Goal: Find specific page/section: Find specific page/section

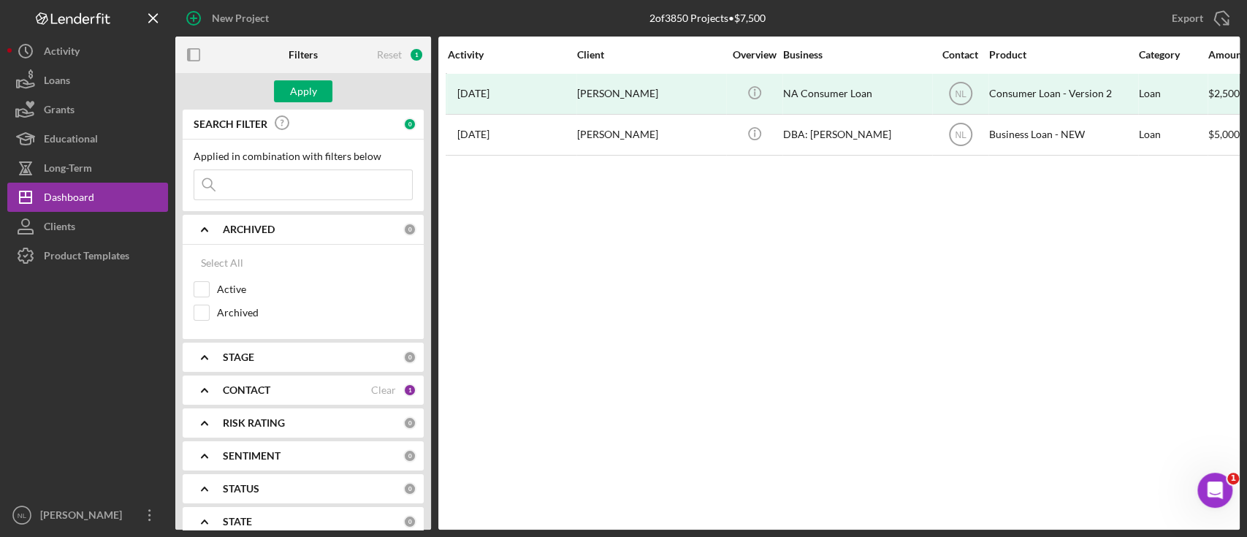
click at [280, 195] on input at bounding box center [303, 184] width 218 height 29
click at [238, 192] on input at bounding box center [303, 184] width 218 height 29
click at [257, 186] on input at bounding box center [303, 184] width 218 height 29
click at [316, 99] on div "Apply" at bounding box center [303, 91] width 27 height 22
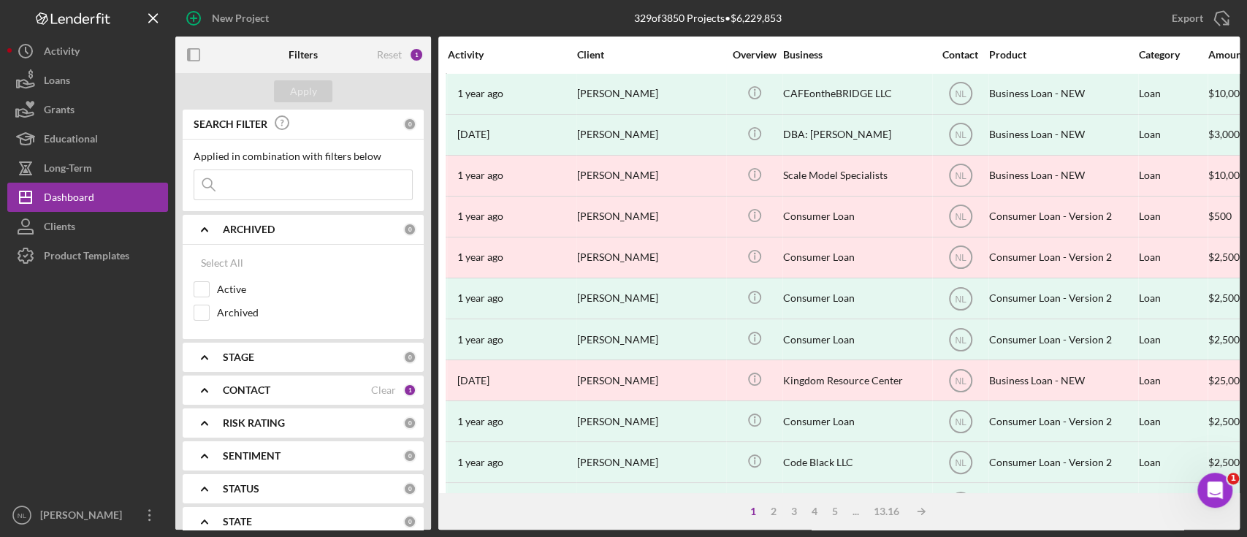
click at [267, 190] on input at bounding box center [303, 184] width 218 height 29
click at [224, 171] on input at bounding box center [303, 184] width 218 height 29
click at [197, 284] on input "Active" at bounding box center [201, 289] width 15 height 15
checkbox input "true"
click at [308, 91] on div "Apply" at bounding box center [303, 91] width 27 height 22
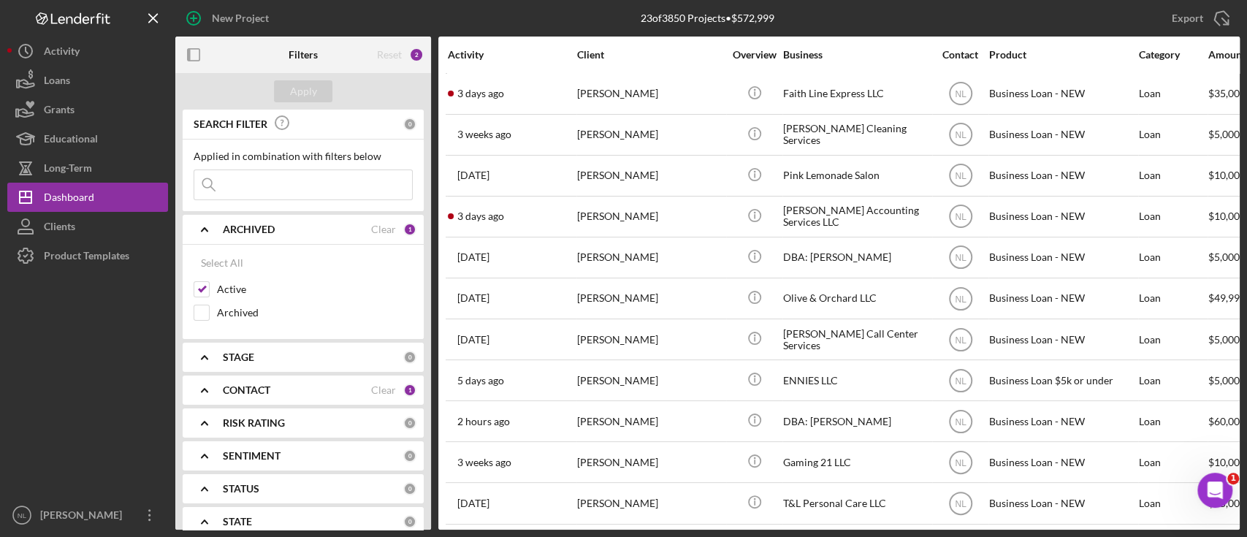
click at [282, 197] on input at bounding box center [303, 184] width 218 height 29
click at [243, 186] on input at bounding box center [303, 184] width 218 height 29
type input "m"
click at [309, 183] on input at bounding box center [303, 184] width 218 height 29
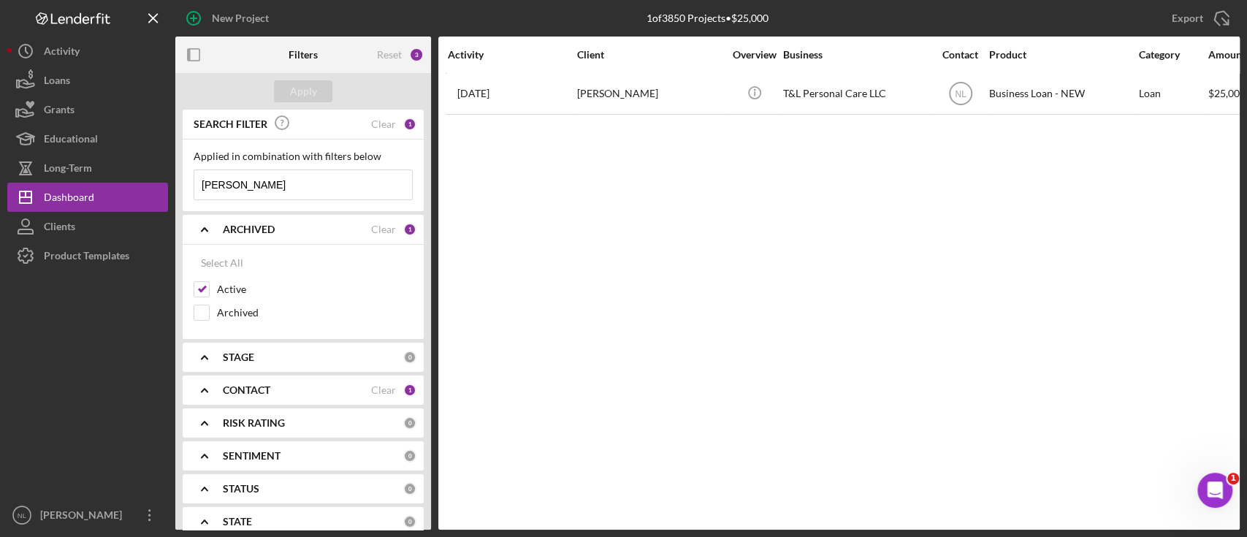
click at [309, 183] on input "[PERSON_NAME]" at bounding box center [303, 184] width 218 height 29
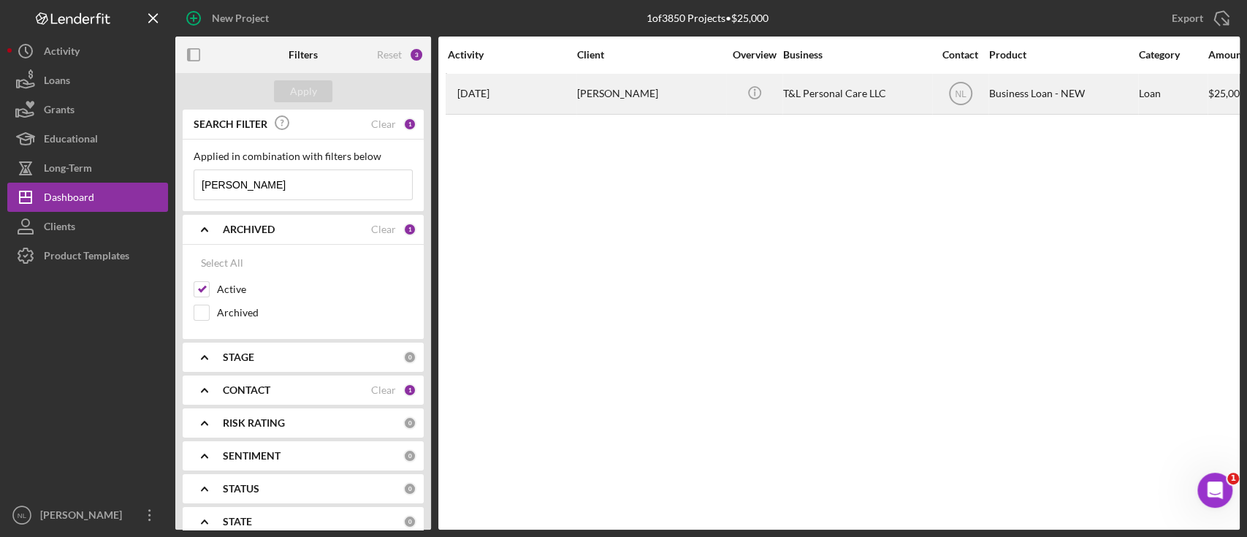
type input "[PERSON_NAME]"
click at [665, 93] on div "[PERSON_NAME]" at bounding box center [650, 94] width 146 height 39
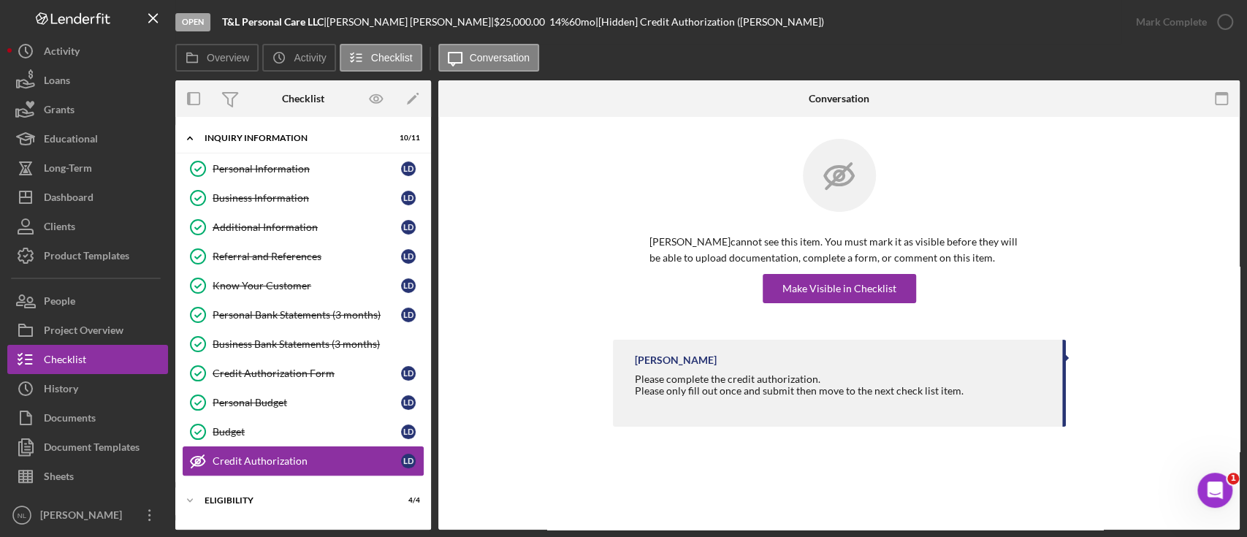
scroll to position [123, 0]
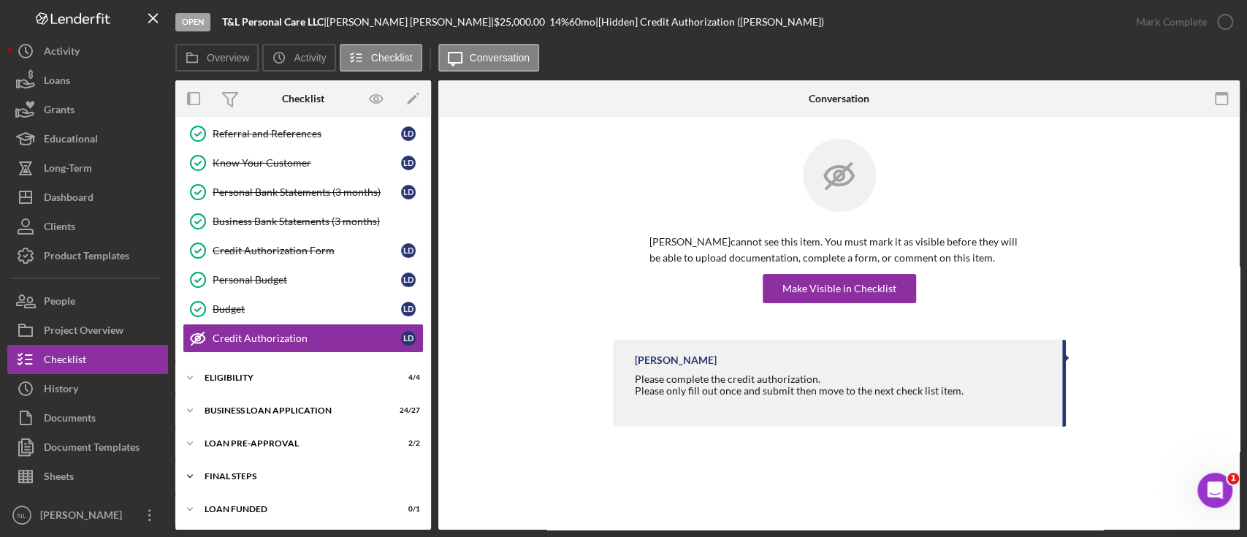
click at [262, 483] on div "Icon/Expander FINAL STEPS 12 / 19" at bounding box center [303, 476] width 256 height 29
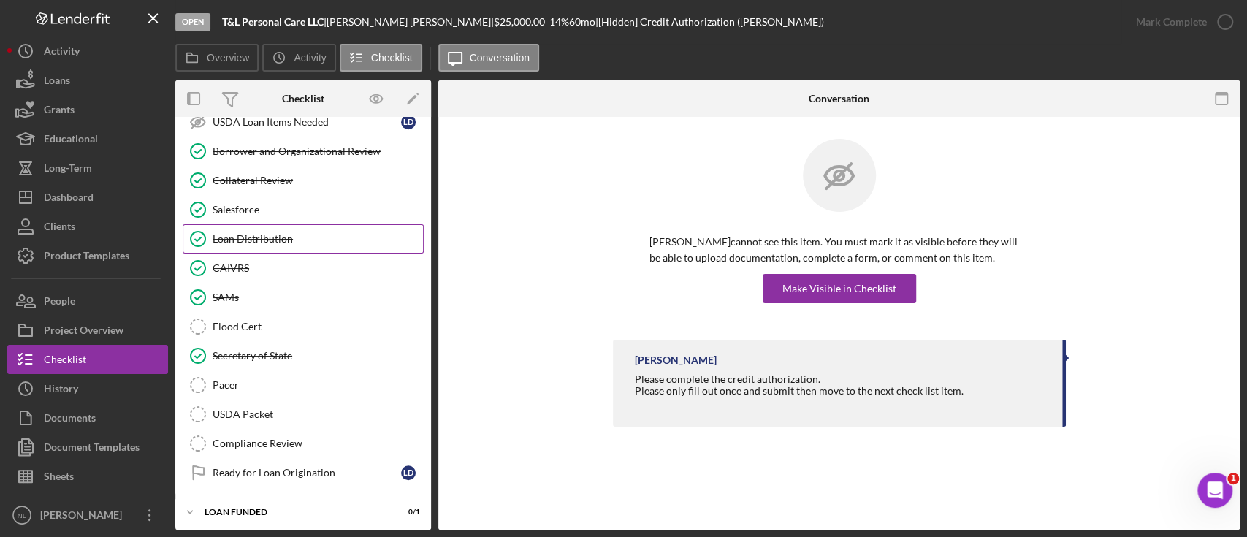
click at [279, 235] on div "Loan Distribution" at bounding box center [318, 239] width 210 height 12
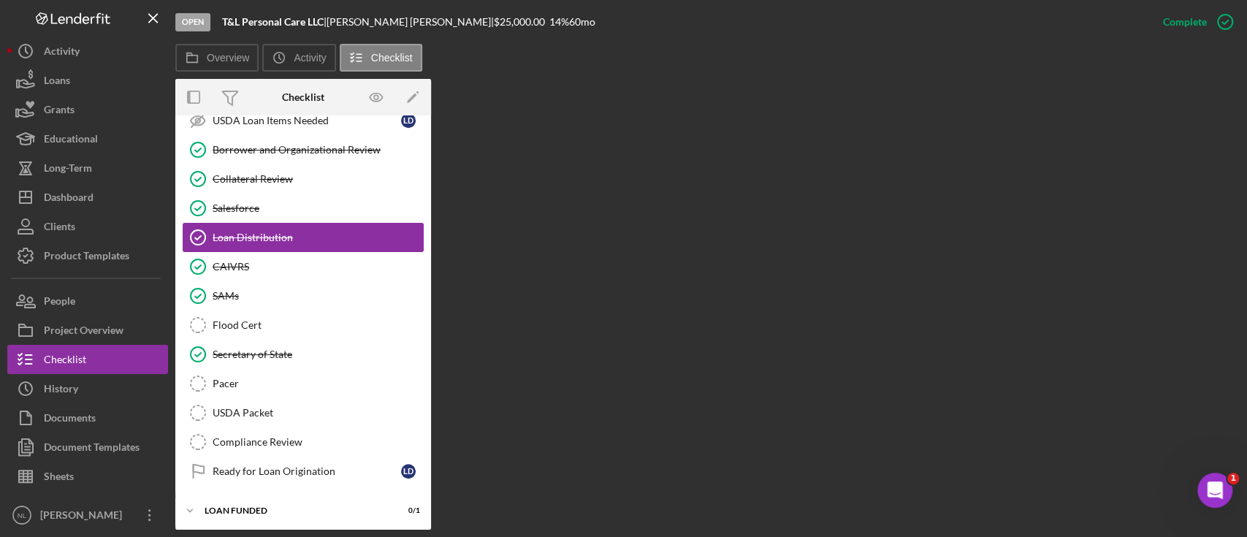
scroll to position [683, 0]
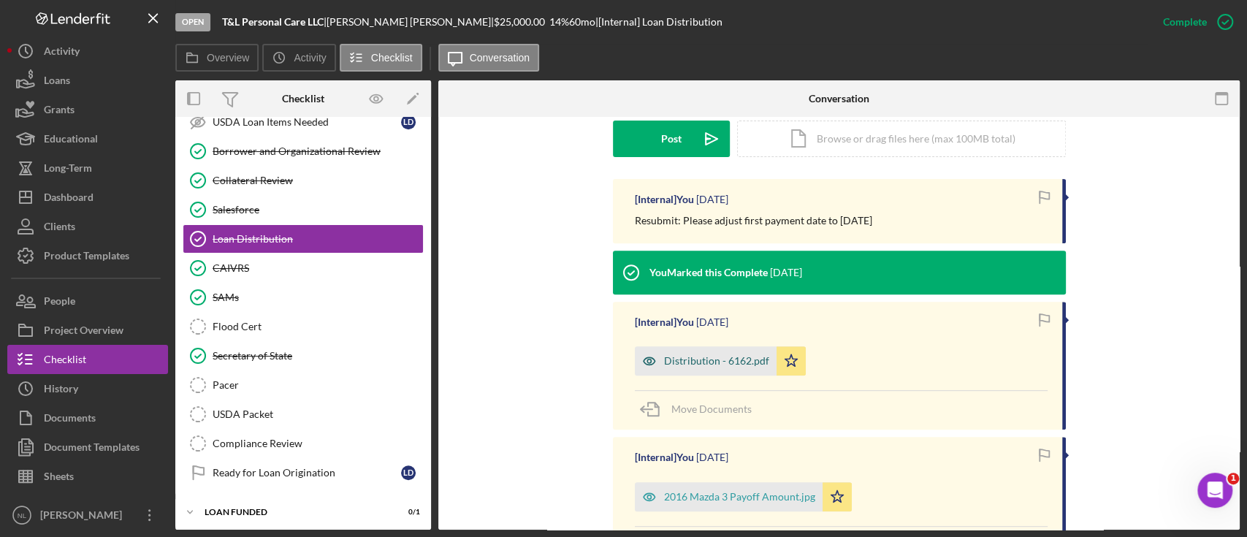
click at [737, 366] on div "Distribution - 6162.pdf" at bounding box center [716, 361] width 105 height 12
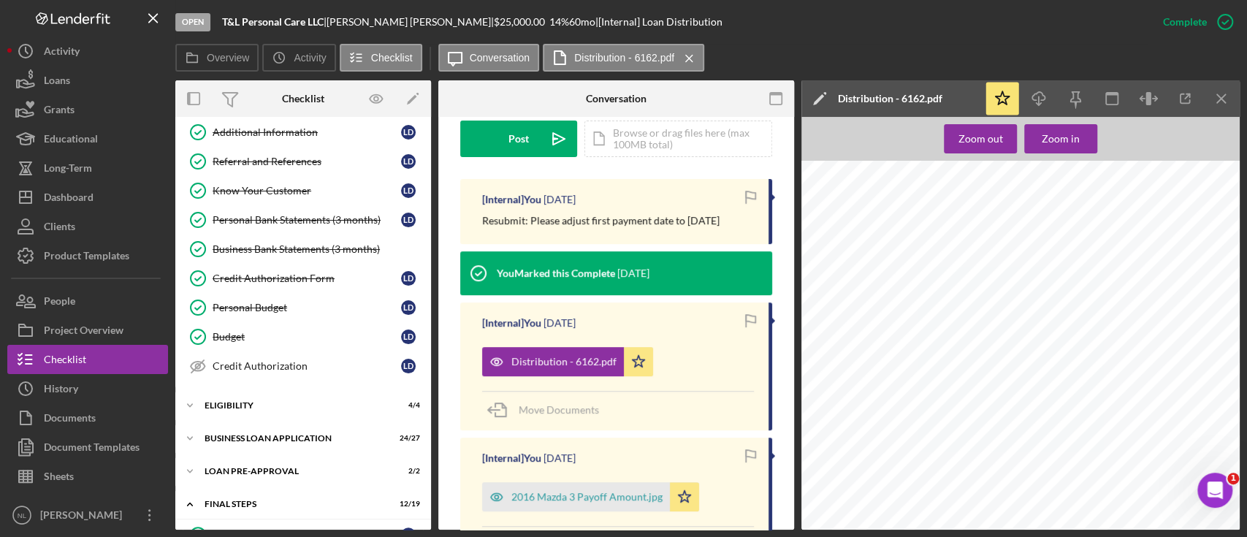
scroll to position [0, 0]
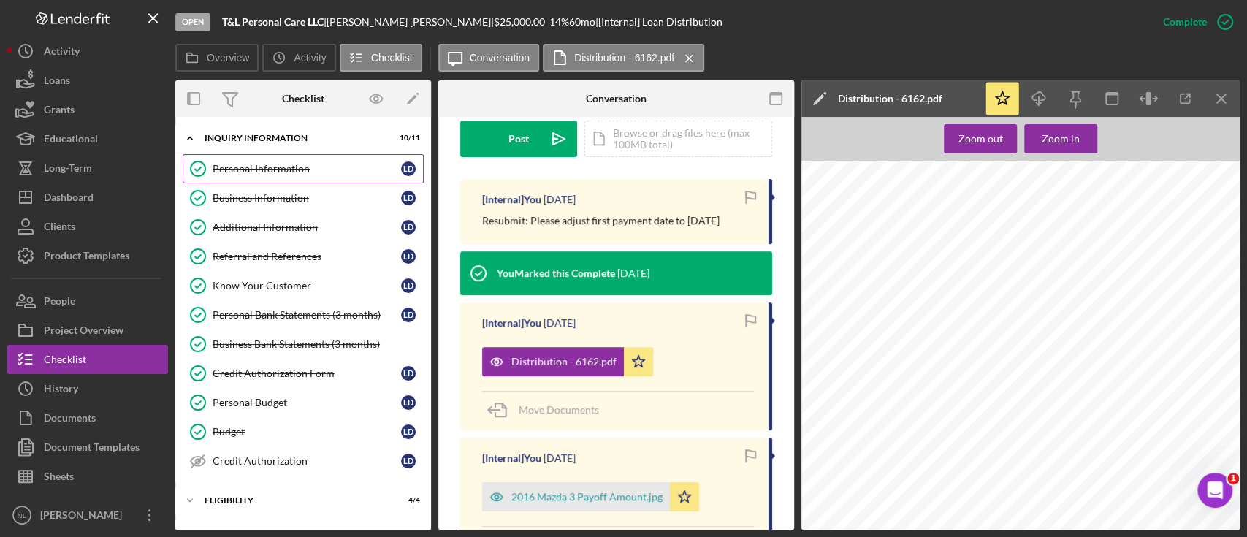
click at [324, 175] on link "Personal Information Personal Information [PERSON_NAME]" at bounding box center [303, 168] width 241 height 29
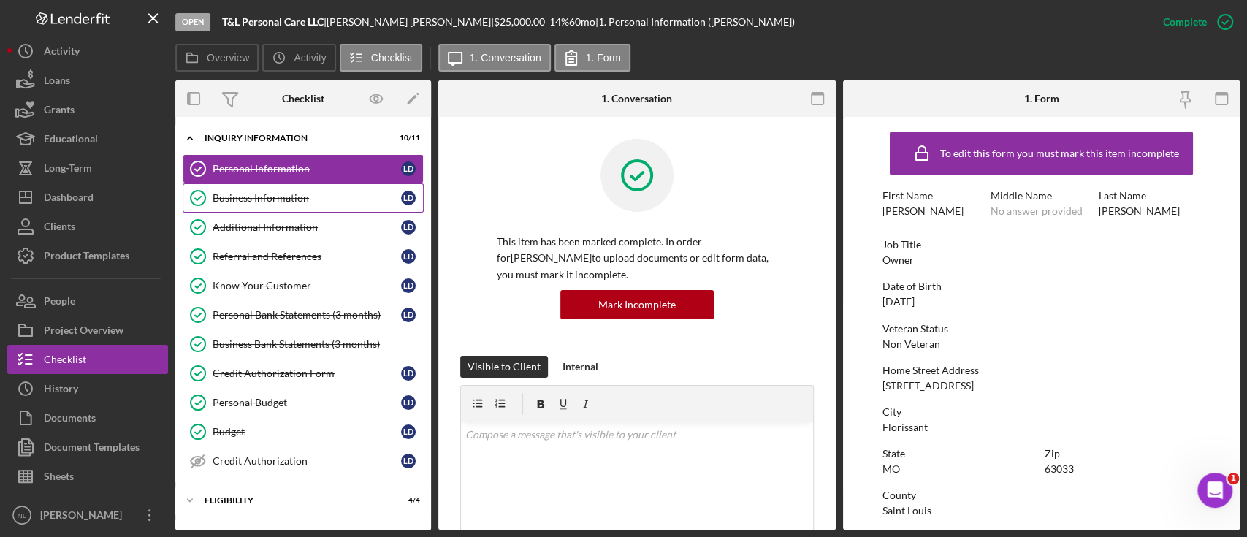
click at [333, 184] on link "Business Information Business Information [PERSON_NAME]" at bounding box center [303, 197] width 241 height 29
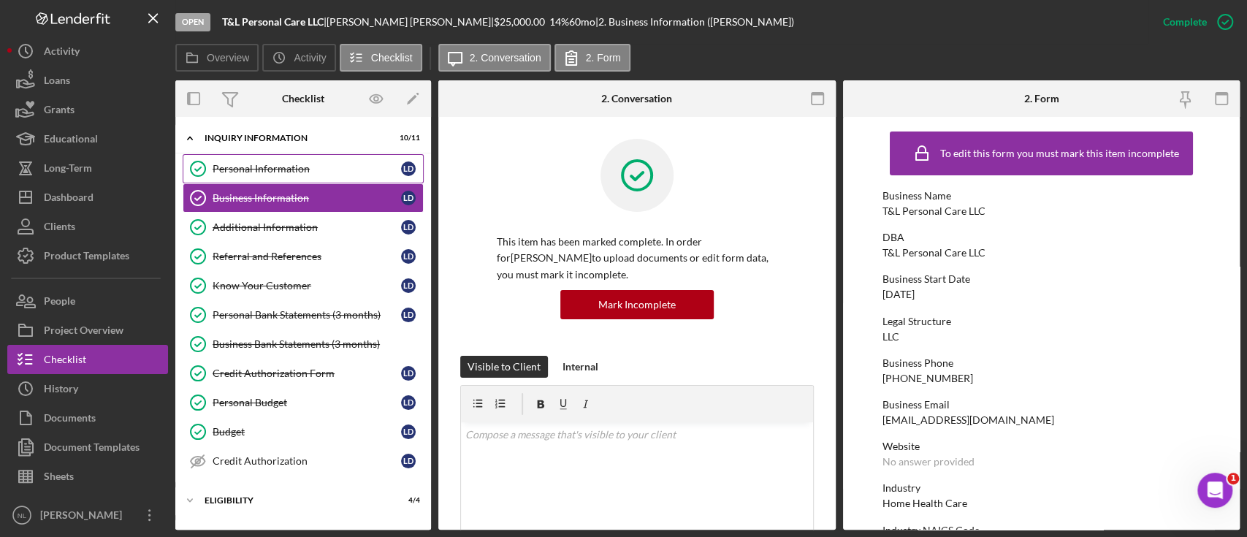
click at [286, 154] on link "Personal Information Personal Information [PERSON_NAME]" at bounding box center [303, 168] width 241 height 29
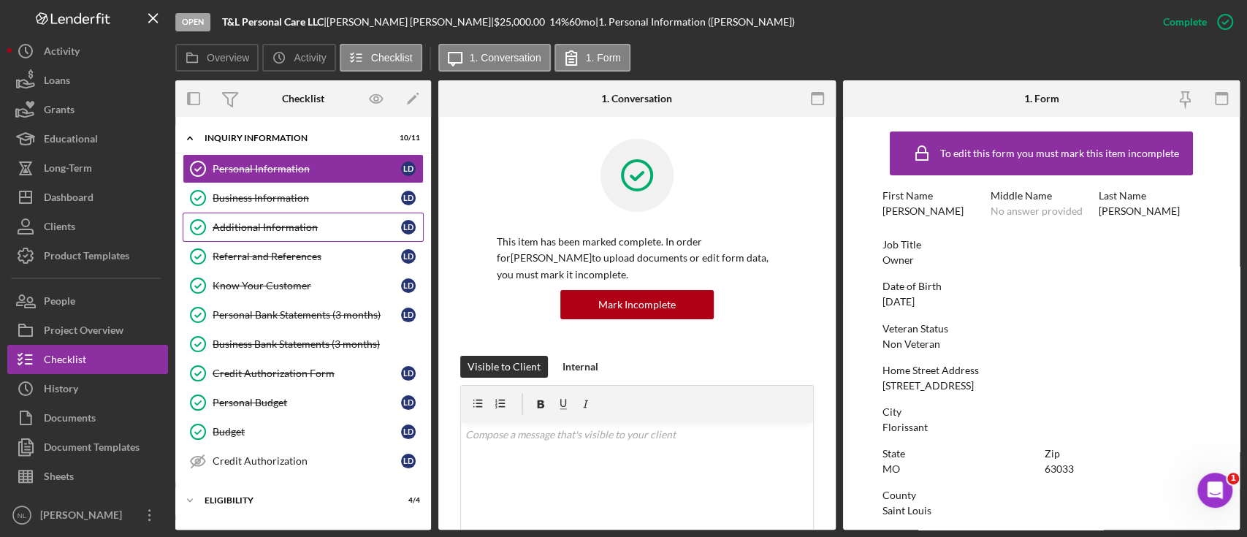
click at [326, 213] on link "Additional Information Additional Information [PERSON_NAME]" at bounding box center [303, 227] width 241 height 29
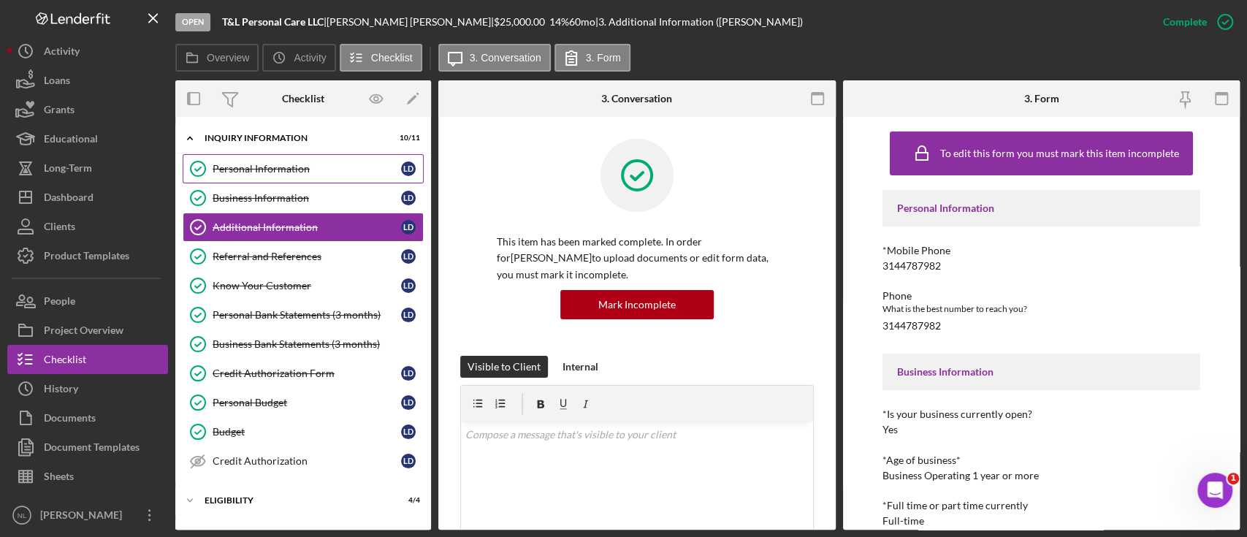
click at [288, 155] on link "Personal Information Personal Information [PERSON_NAME]" at bounding box center [303, 168] width 241 height 29
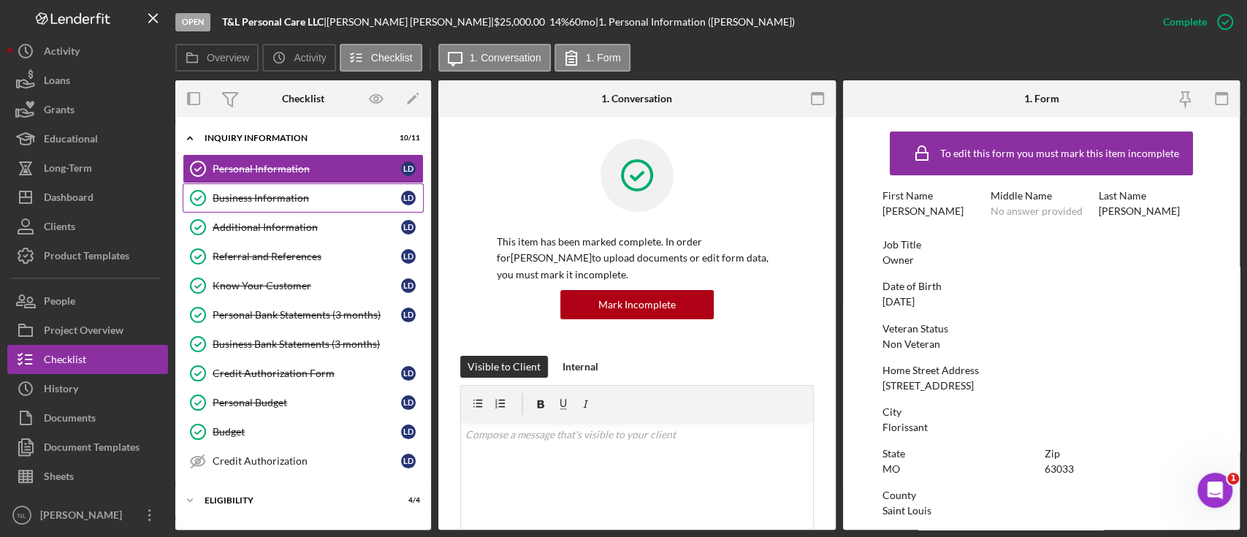
click at [275, 200] on div "Business Information" at bounding box center [307, 198] width 189 height 12
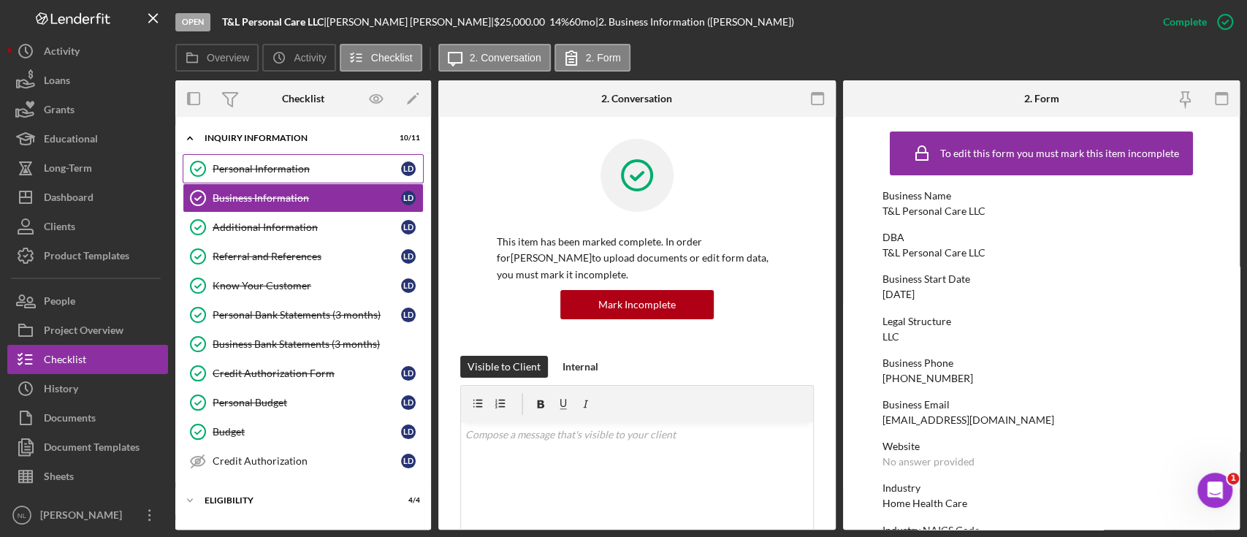
click at [263, 178] on link "Personal Information Personal Information [PERSON_NAME]" at bounding box center [303, 168] width 241 height 29
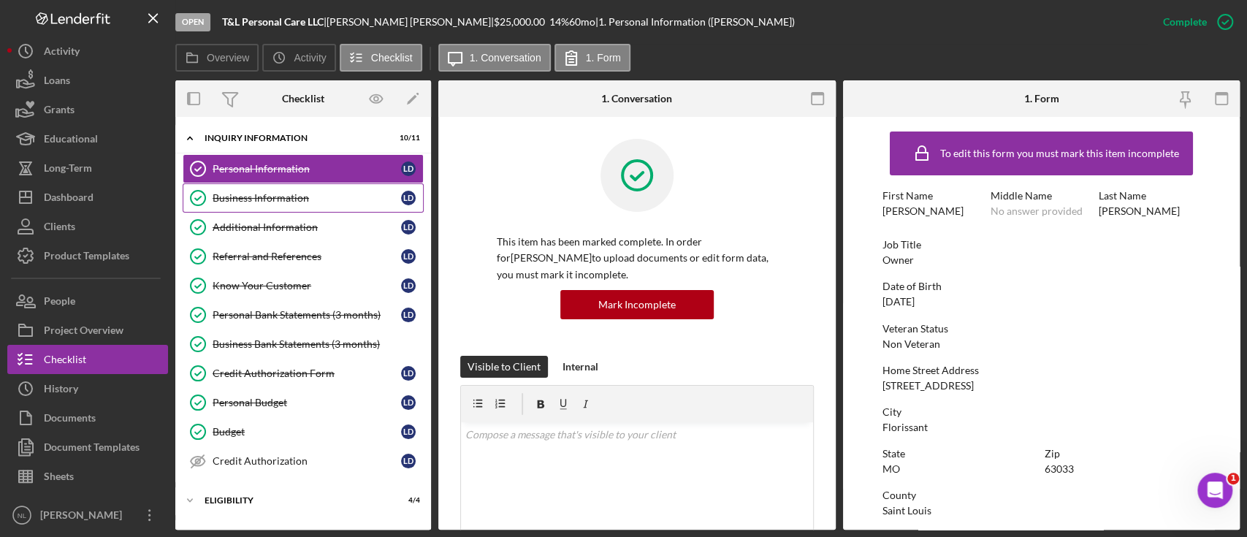
click at [253, 208] on link "Business Information Business Information [PERSON_NAME]" at bounding box center [303, 197] width 241 height 29
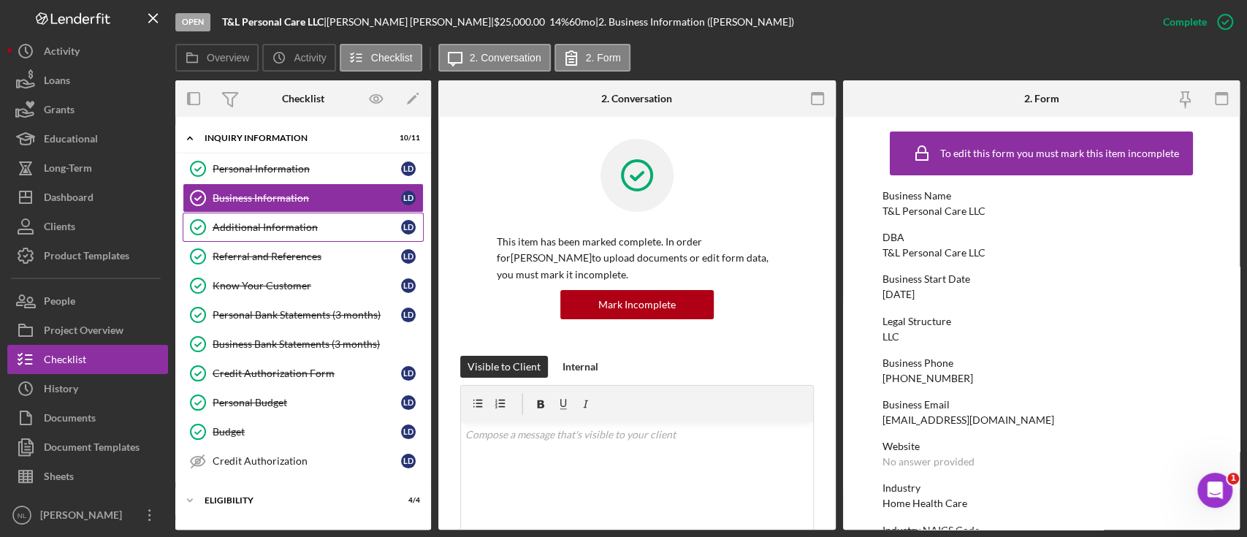
click at [254, 235] on link "Additional Information Additional Information [PERSON_NAME]" at bounding box center [303, 227] width 241 height 29
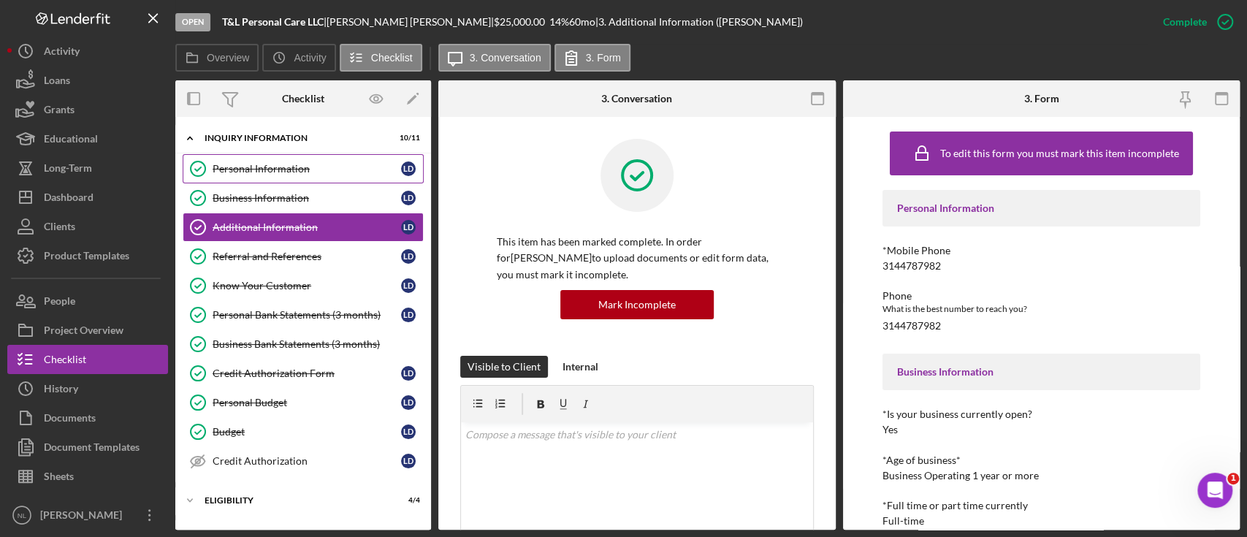
click at [286, 176] on link "Personal Information Personal Information [PERSON_NAME]" at bounding box center [303, 168] width 241 height 29
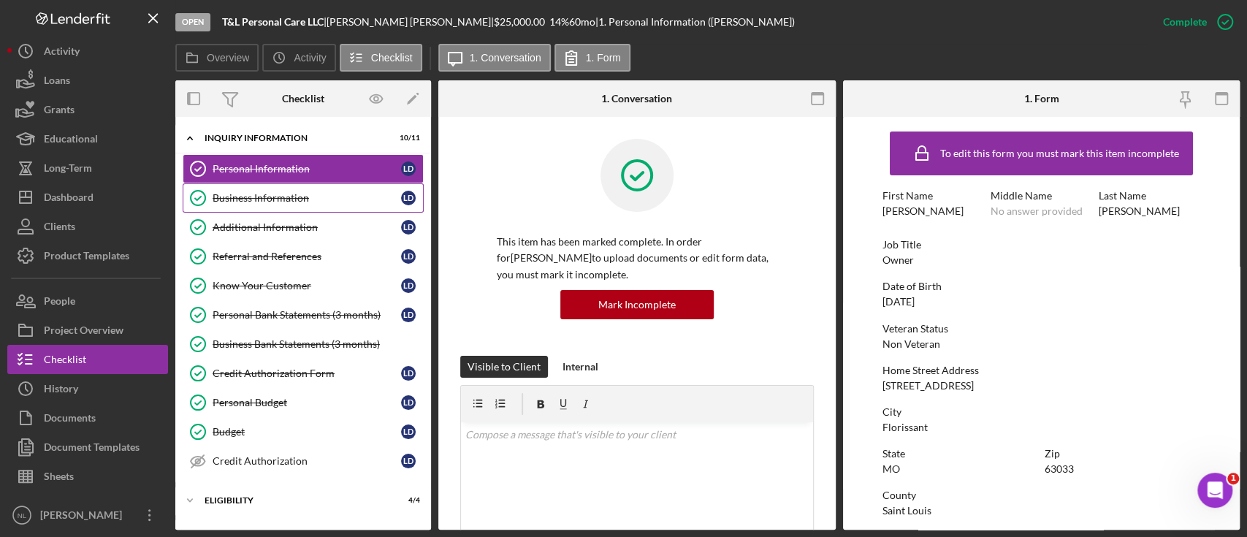
click at [290, 209] on link "Business Information Business Information [PERSON_NAME]" at bounding box center [303, 197] width 241 height 29
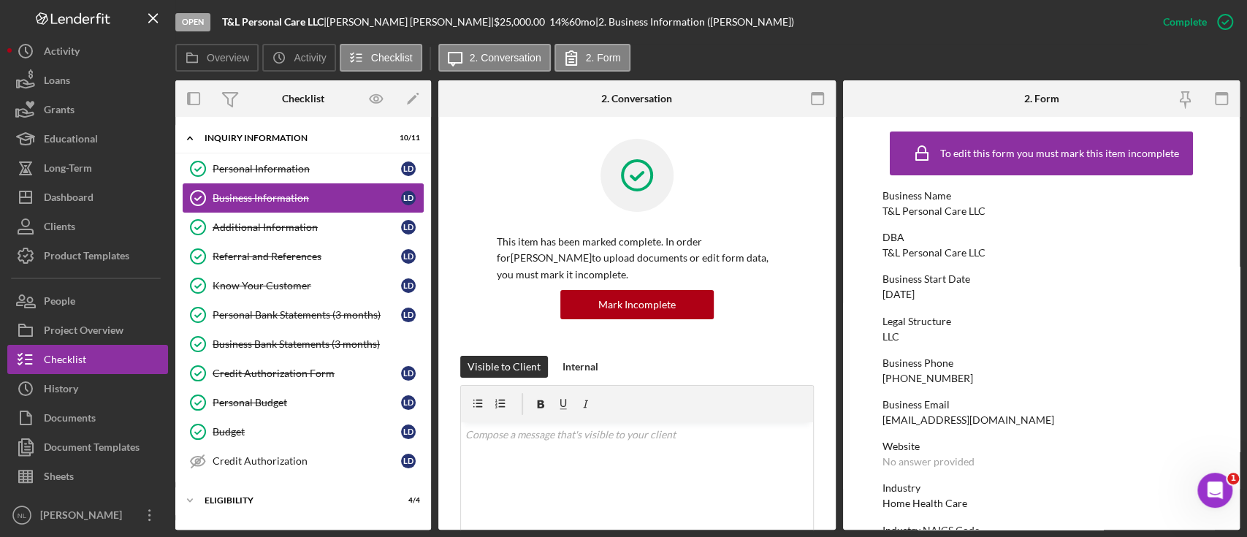
click at [276, 192] on div "Business Information" at bounding box center [307, 198] width 189 height 12
click at [270, 167] on div "Personal Information" at bounding box center [307, 169] width 189 height 12
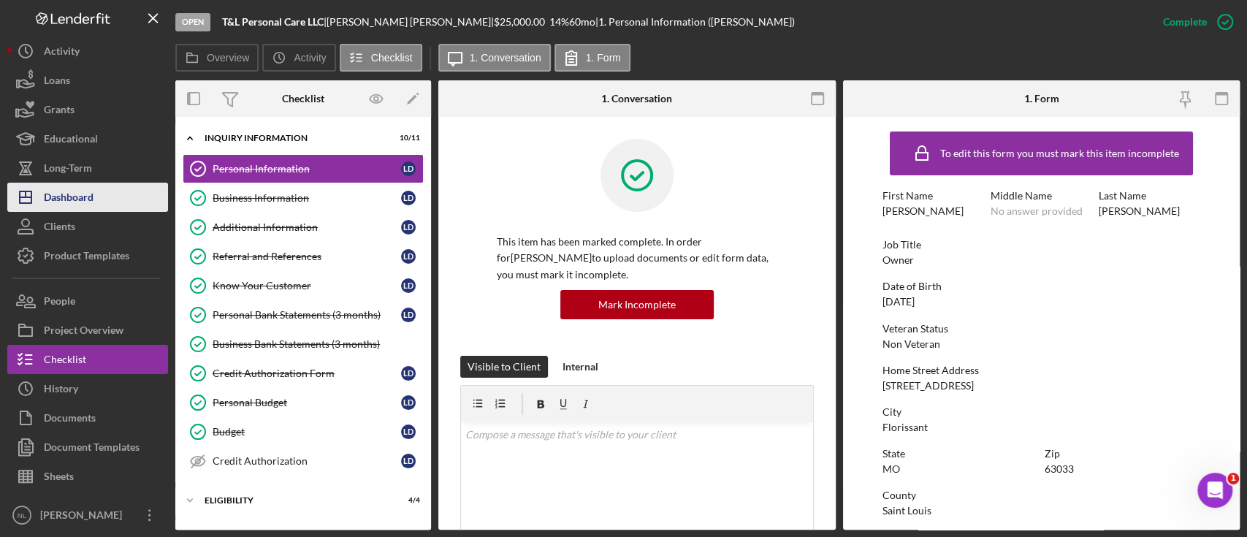
click at [72, 205] on div "Dashboard" at bounding box center [69, 199] width 50 height 33
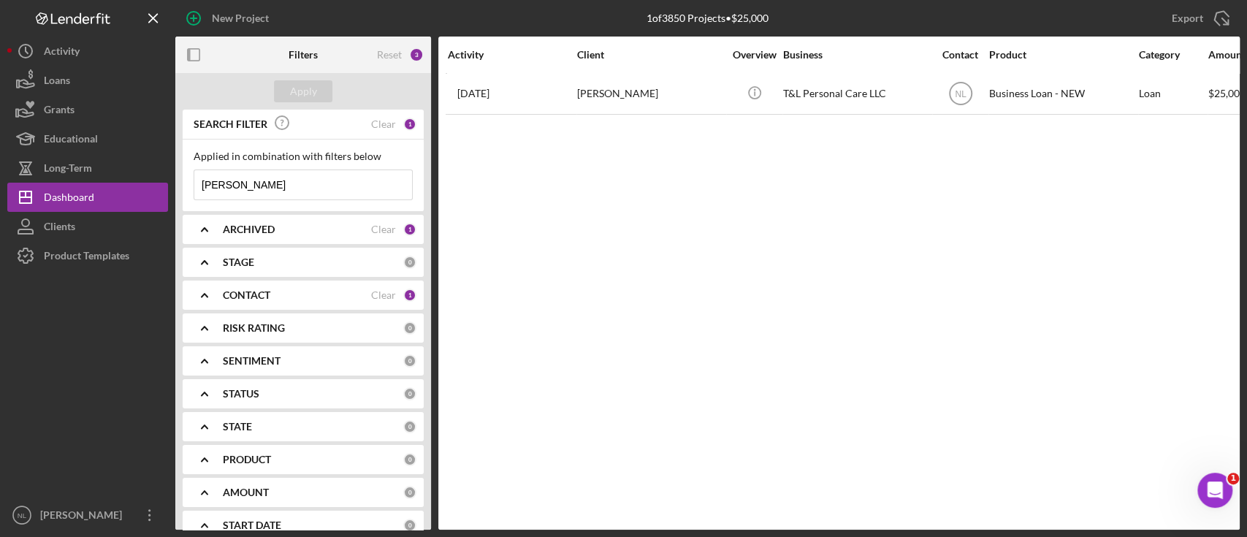
click at [279, 179] on input "[PERSON_NAME]" at bounding box center [303, 184] width 218 height 29
click at [297, 90] on div "Apply" at bounding box center [303, 91] width 27 height 22
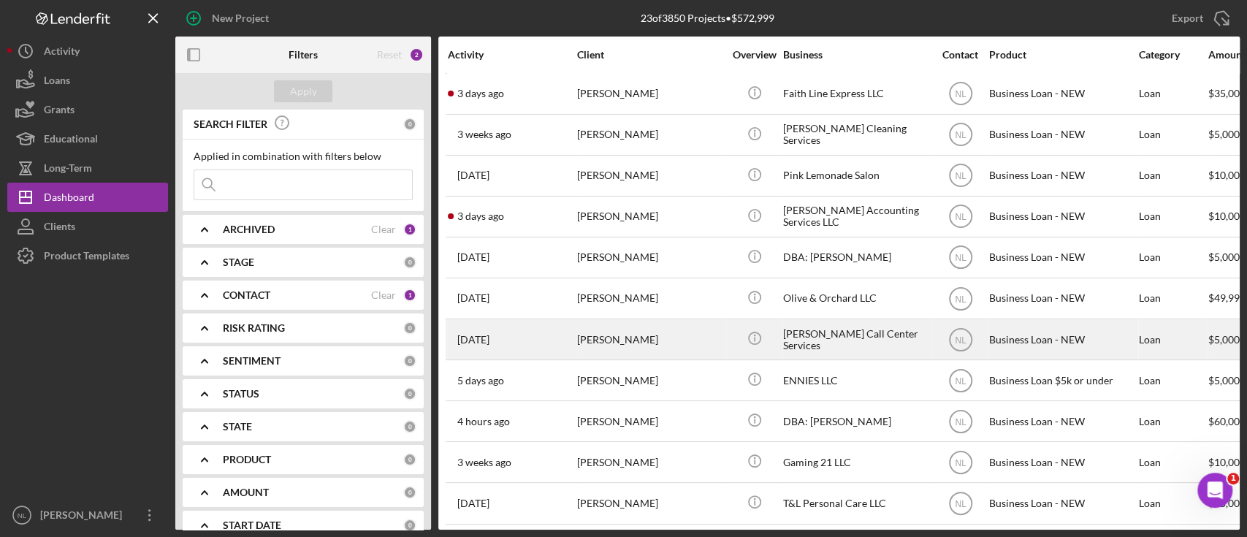
click at [618, 332] on div "[PERSON_NAME]" at bounding box center [650, 339] width 146 height 39
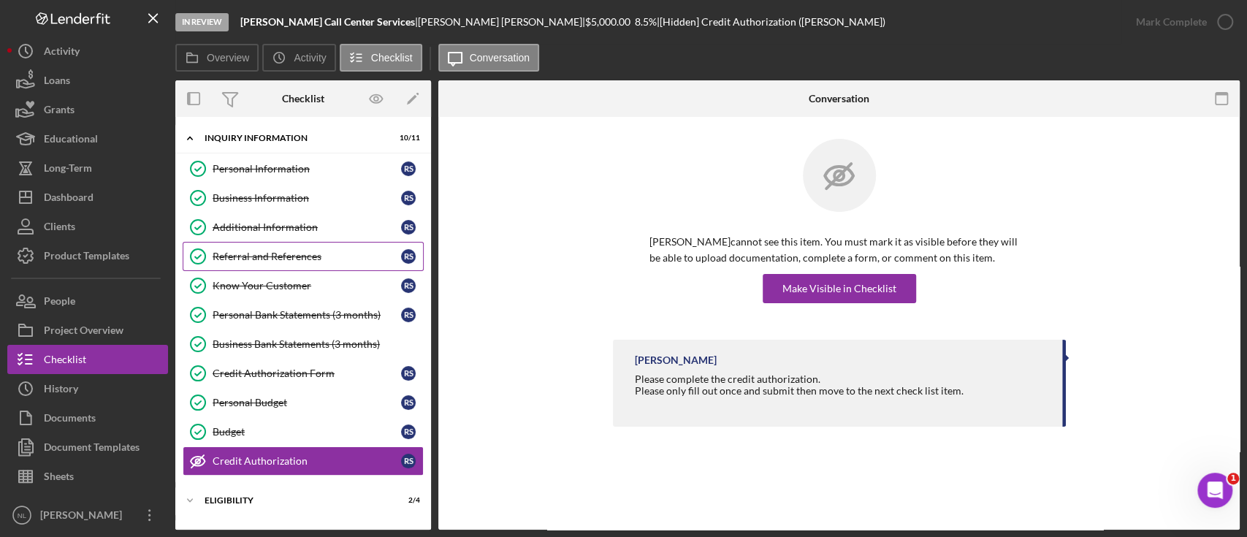
scroll to position [123, 0]
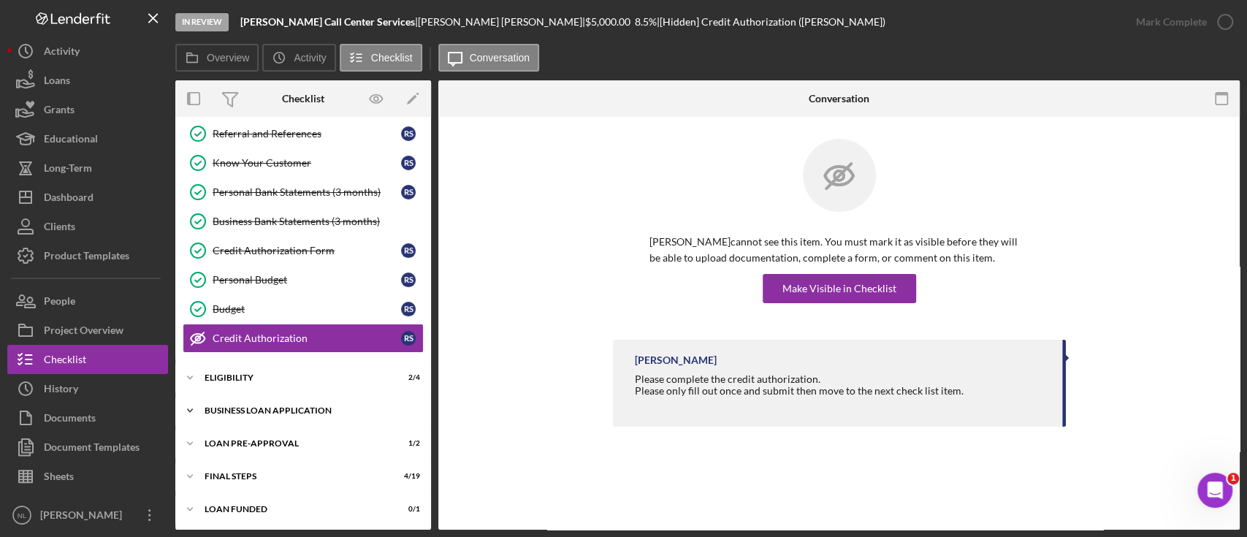
click at [315, 418] on div "Icon/Expander BUSINESS LOAN APPLICATION 19 / 27" at bounding box center [303, 410] width 256 height 29
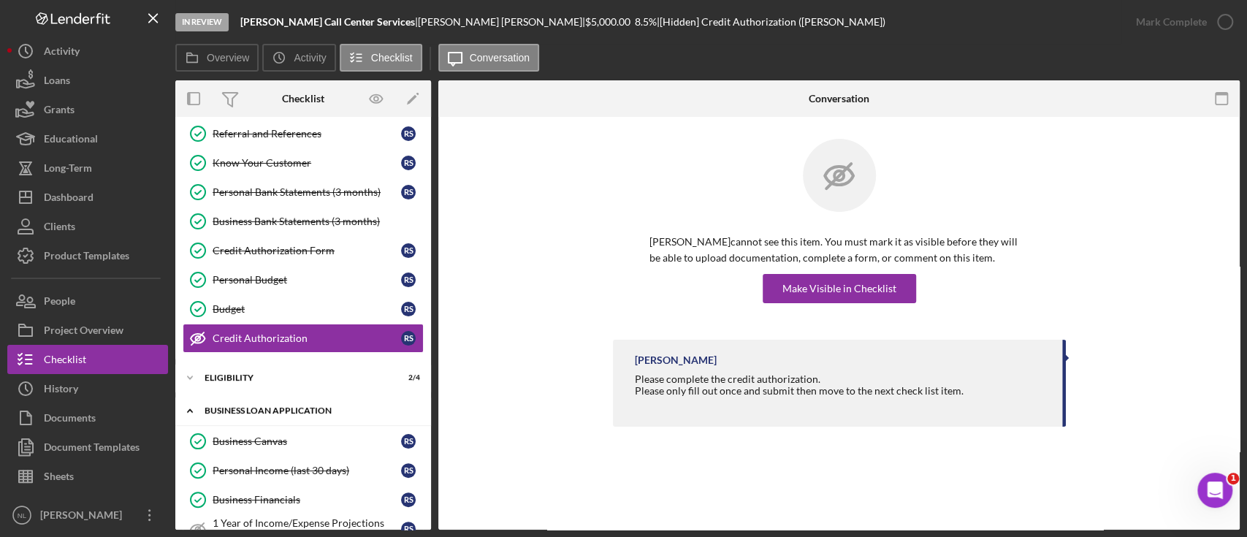
scroll to position [916, 0]
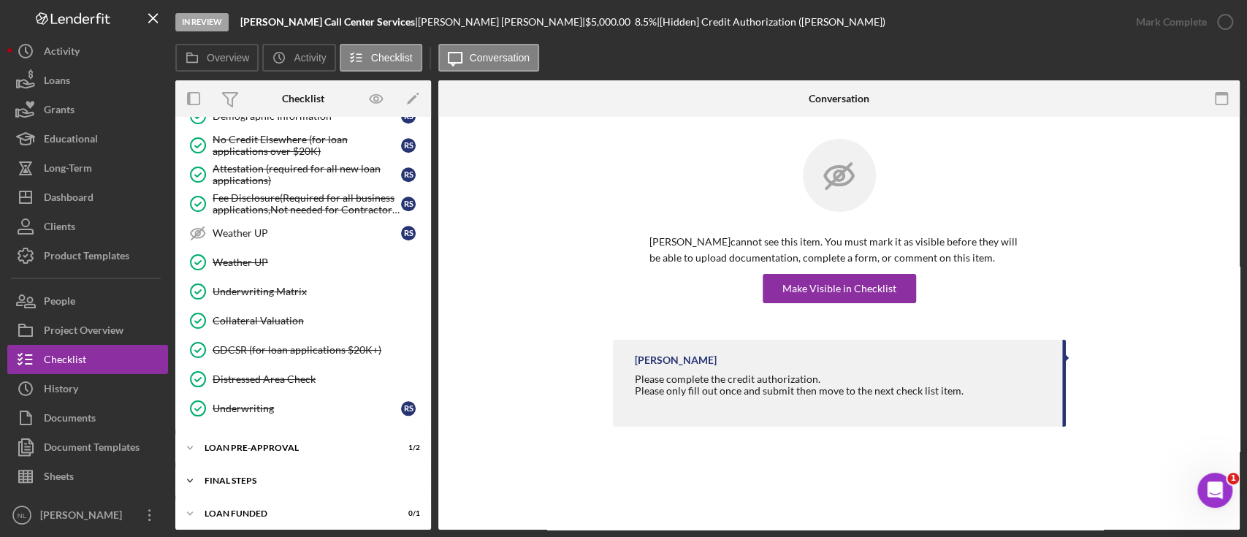
click at [292, 482] on div "Icon/Expander FINAL STEPS 4 / 19" at bounding box center [303, 480] width 256 height 29
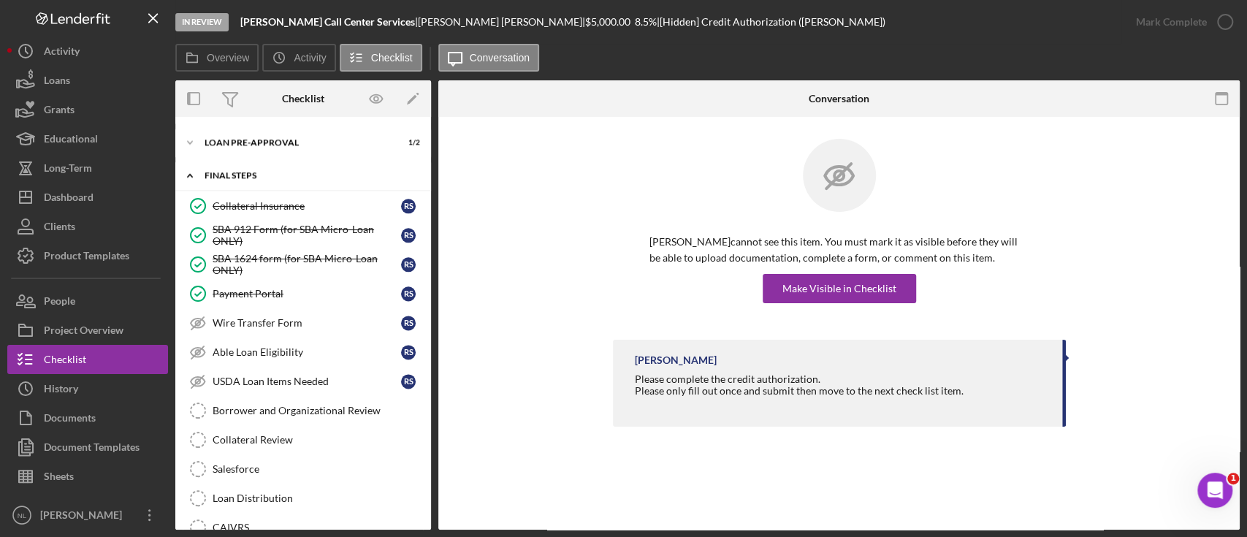
scroll to position [1231, 0]
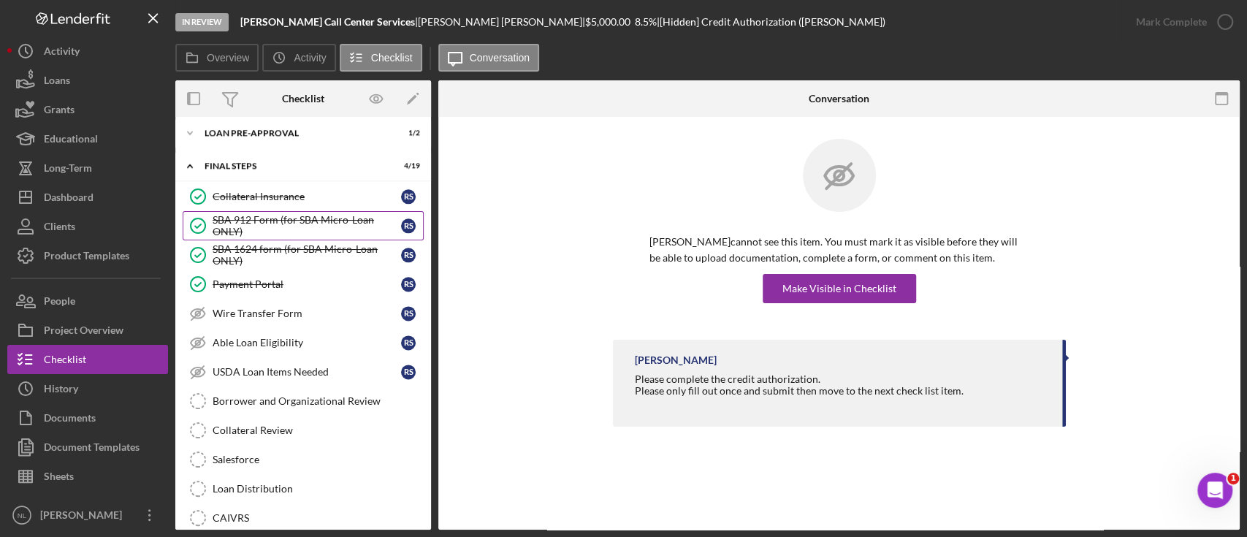
click at [278, 222] on div "SBA 912 Form (for SBA Micro-Loan ONLY)" at bounding box center [307, 225] width 189 height 23
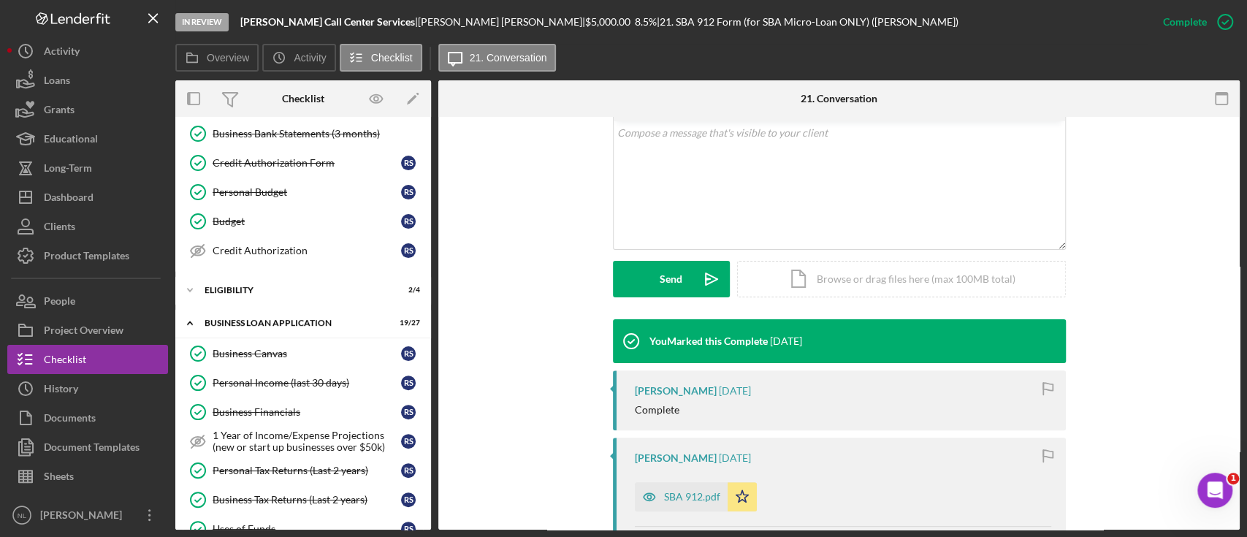
scroll to position [210, 0]
click at [262, 286] on div "ELIGIBILITY" at bounding box center [309, 290] width 208 height 9
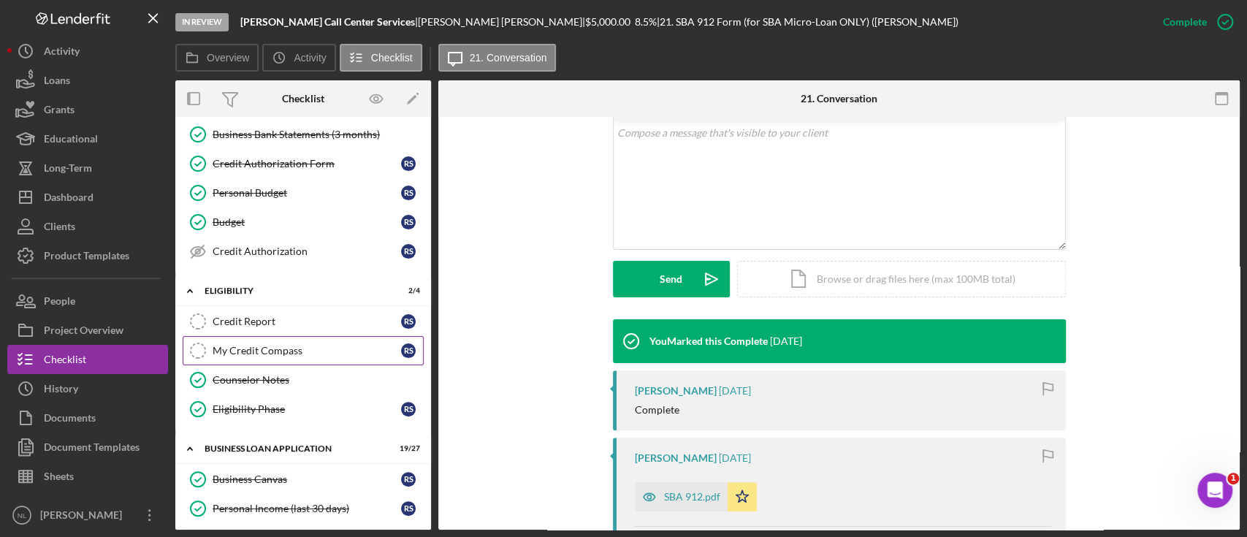
click at [286, 349] on div "My Credit Compass" at bounding box center [307, 351] width 189 height 12
